Goal: Task Accomplishment & Management: Manage account settings

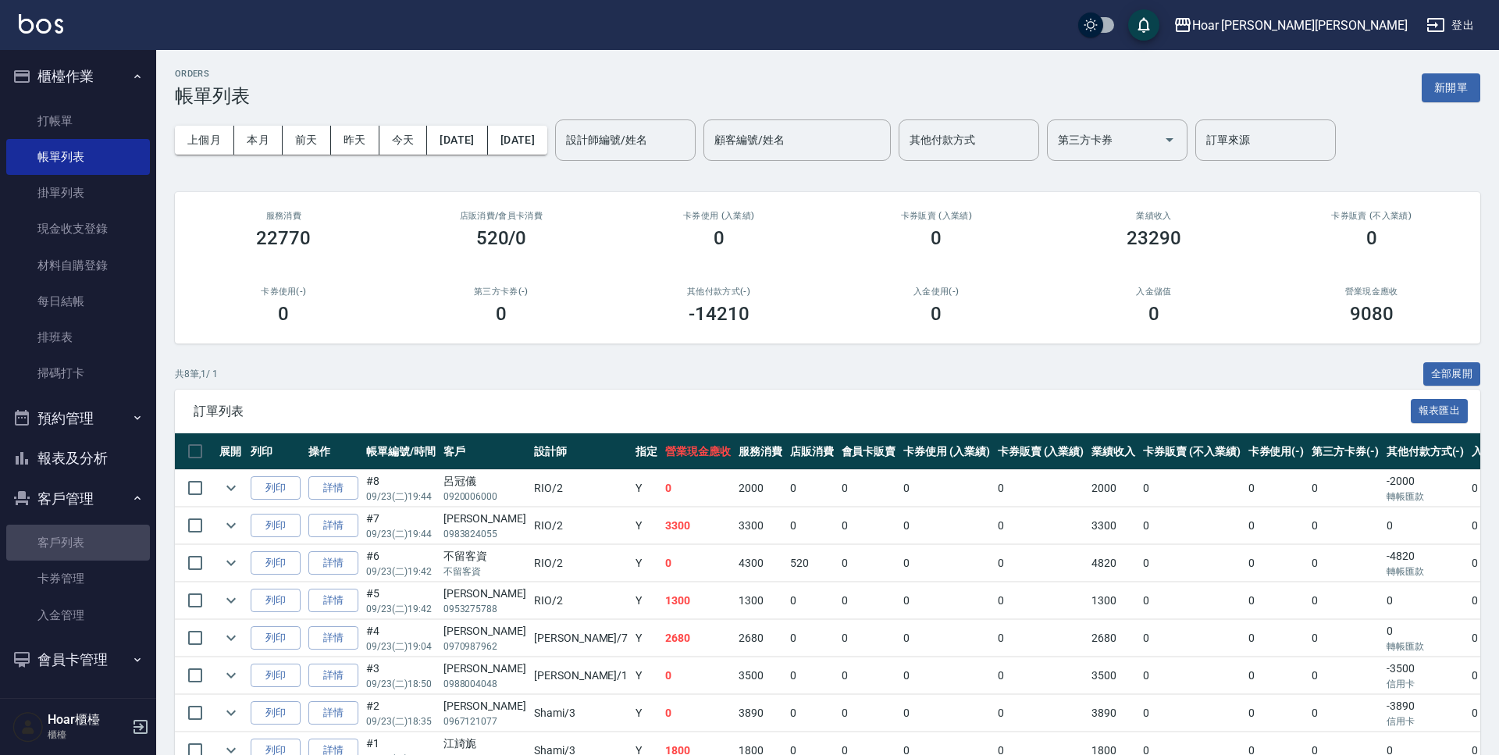
drag, startPoint x: 76, startPoint y: 546, endPoint x: 233, endPoint y: 379, distance: 229.1
click at [76, 546] on link "客戶列表" at bounding box center [78, 542] width 144 height 36
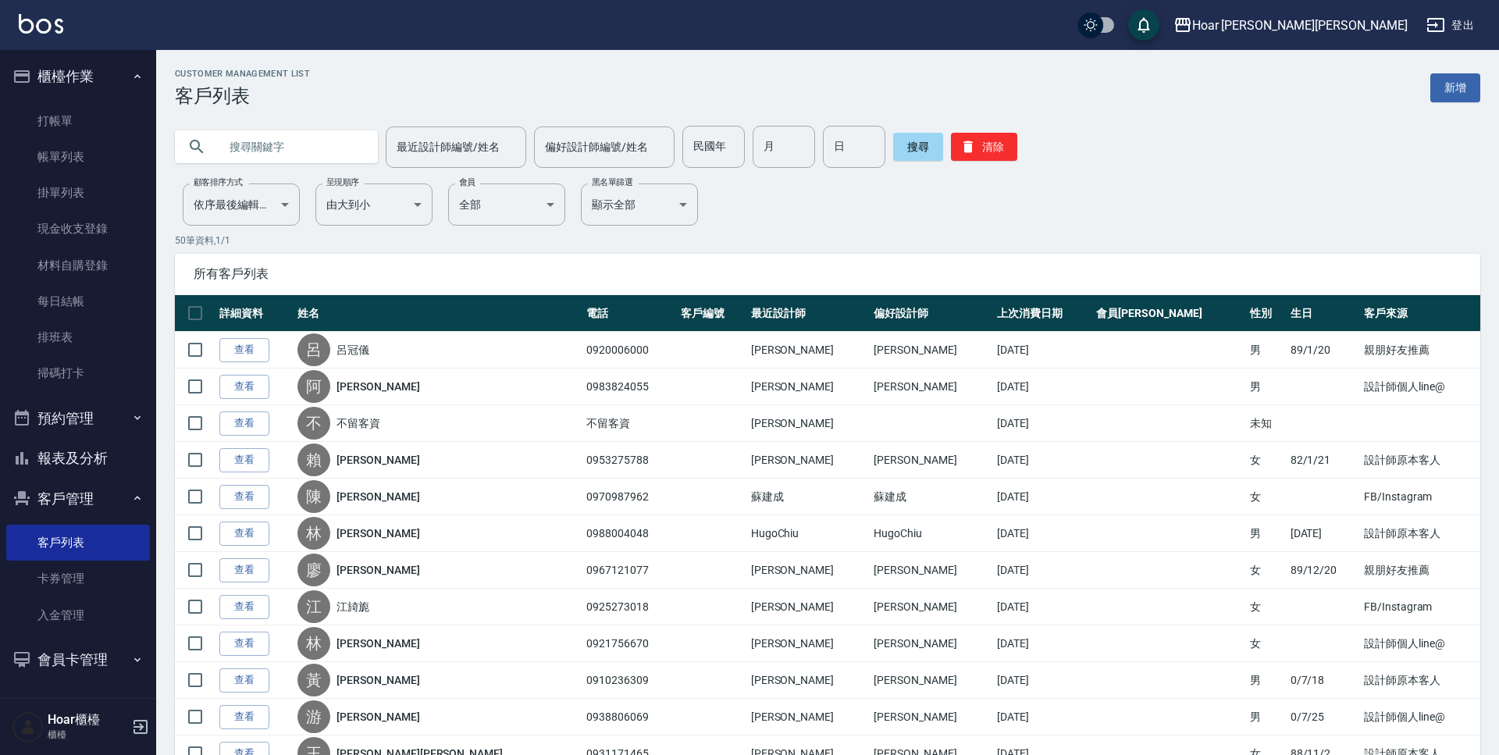
click at [304, 152] on input "text" at bounding box center [292, 147] width 147 height 42
type input "v"
type input "[PERSON_NAME]"
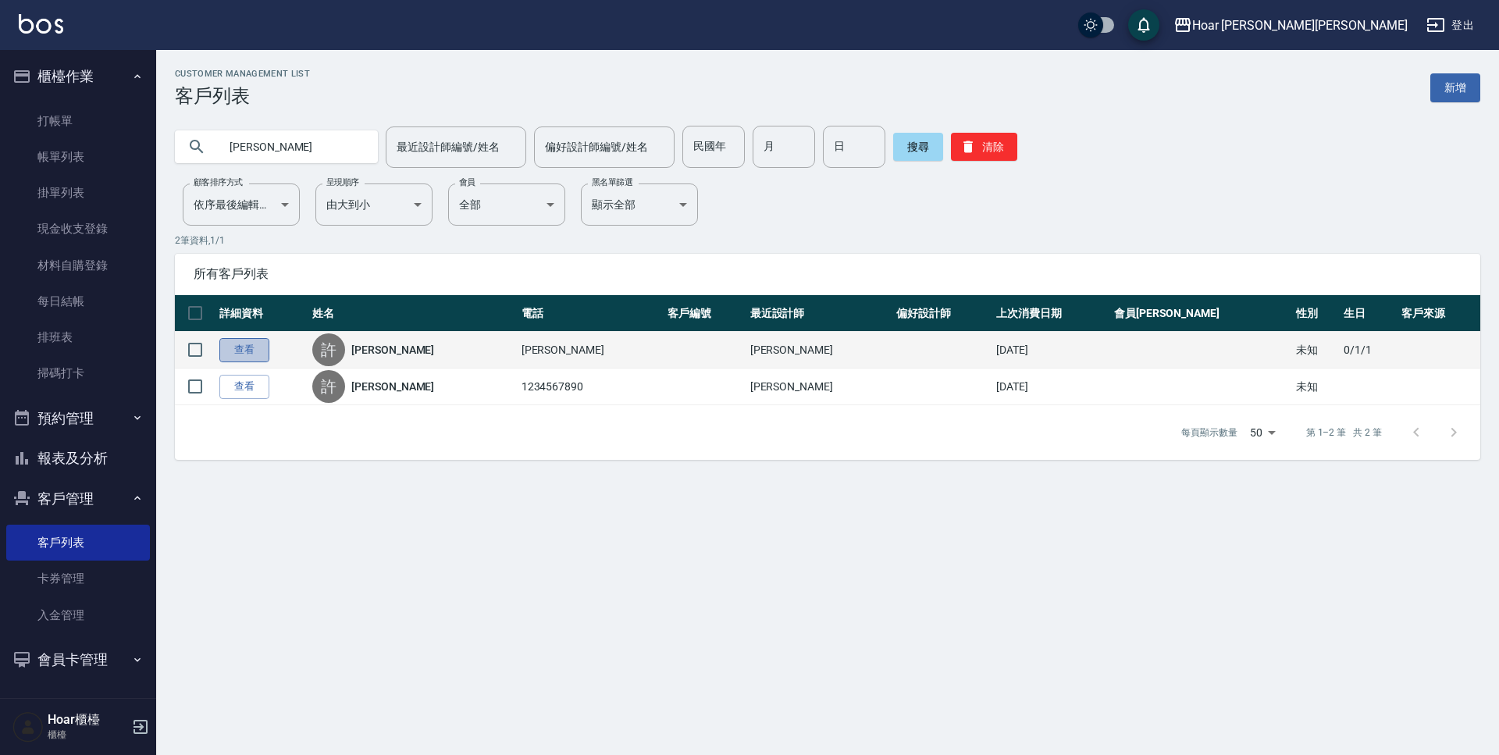
click at [260, 356] on link "查看" at bounding box center [244, 350] width 50 height 24
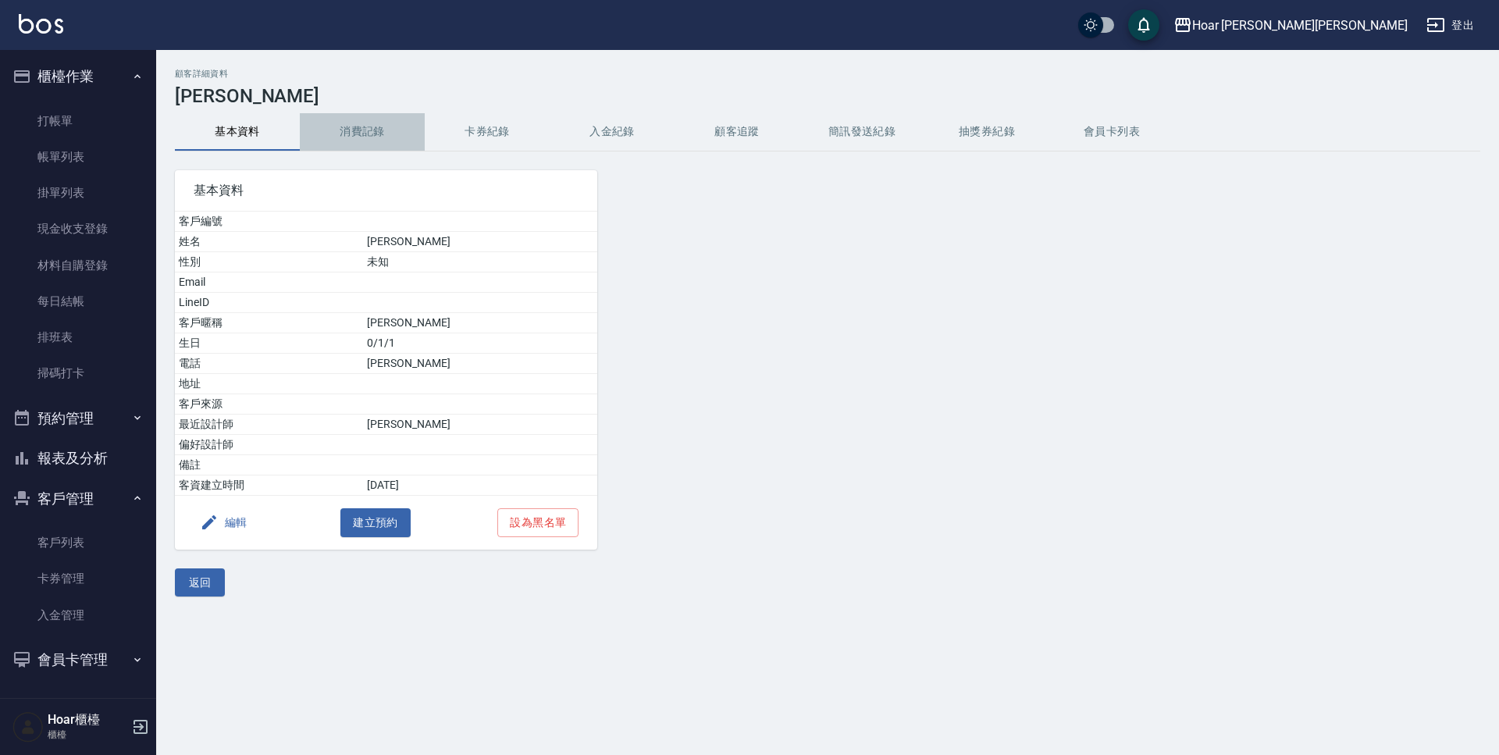
click at [336, 139] on button "消費記錄" at bounding box center [362, 131] width 125 height 37
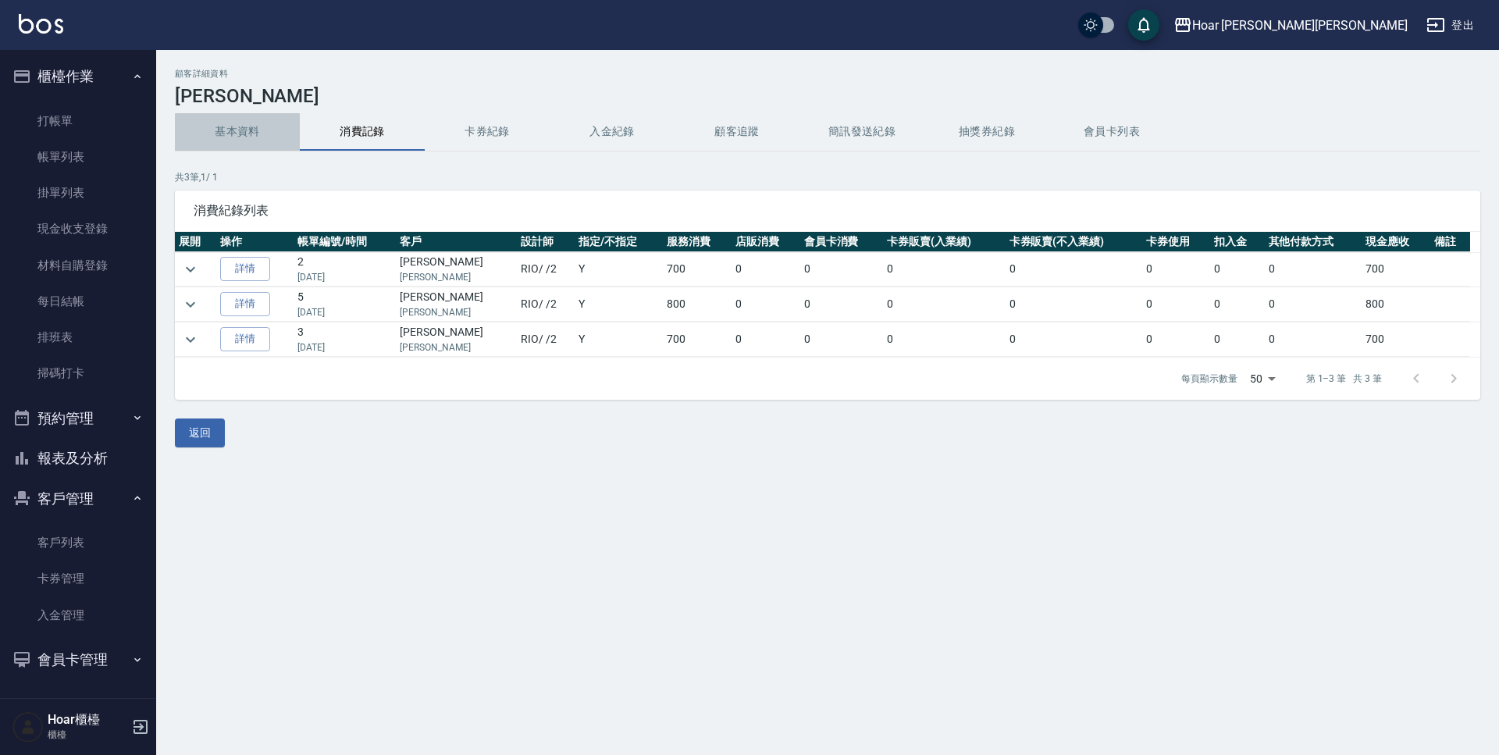
click at [239, 137] on button "基本資料" at bounding box center [237, 131] width 125 height 37
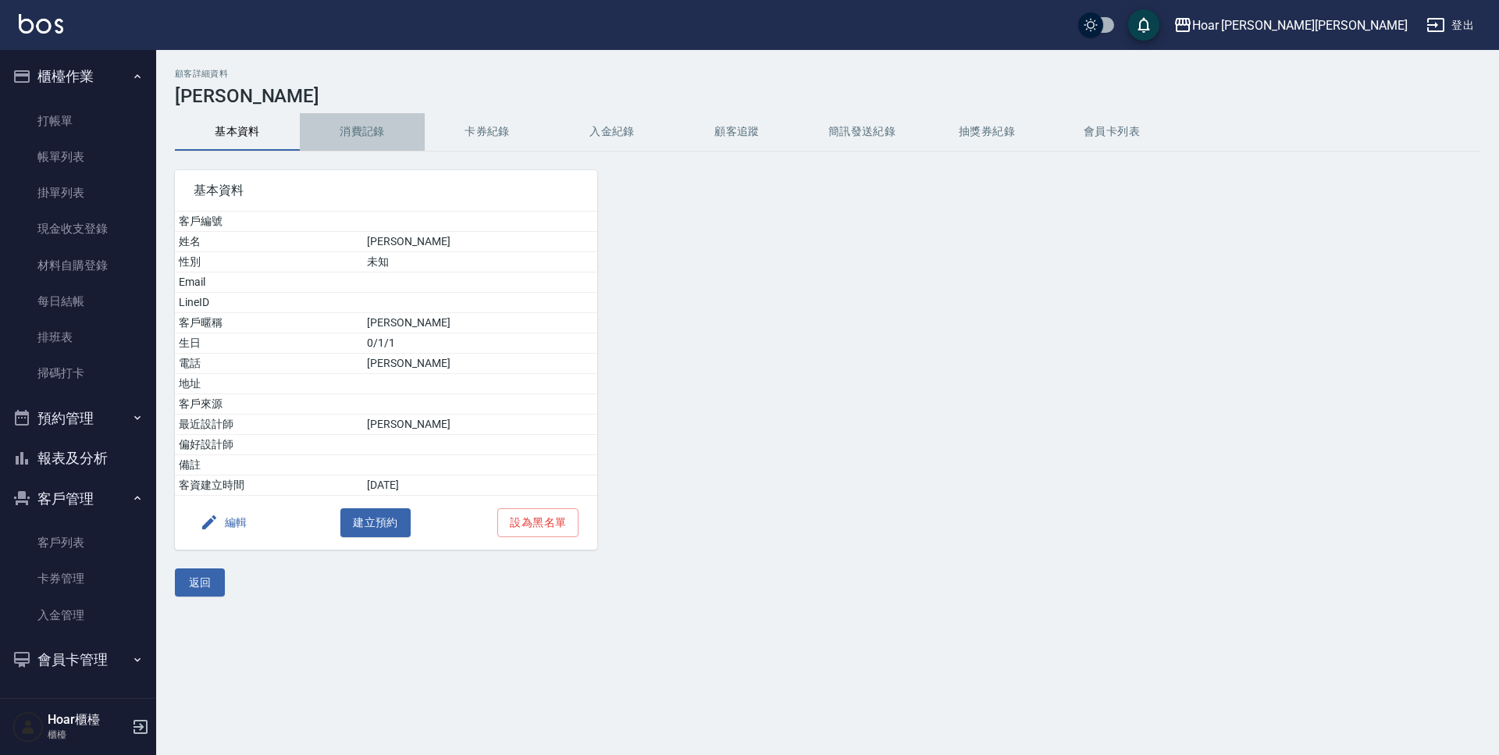
click at [376, 134] on button "消費記錄" at bounding box center [362, 131] width 125 height 37
